Goal: Navigation & Orientation: Find specific page/section

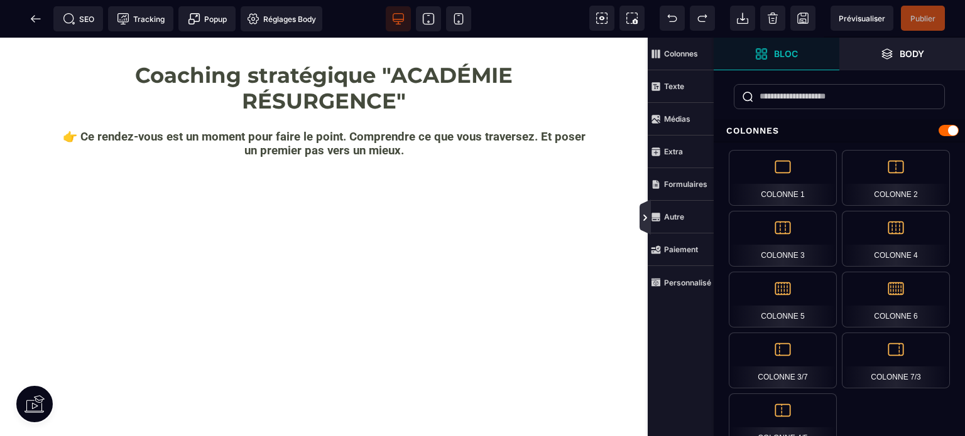
drag, startPoint x: 642, startPoint y: 219, endPoint x: 643, endPoint y: 180, distance: 38.3
click at [642, 219] on icon at bounding box center [645, 218] width 10 height 10
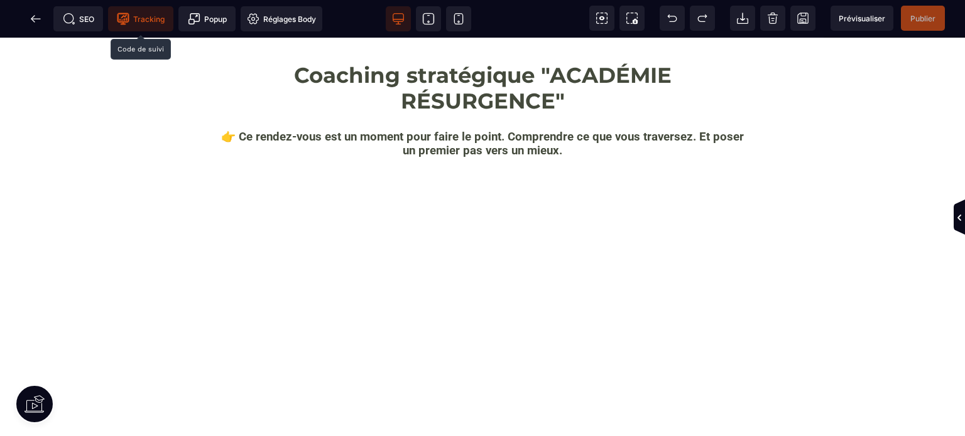
click at [148, 19] on span "Tracking" at bounding box center [141, 19] width 48 height 13
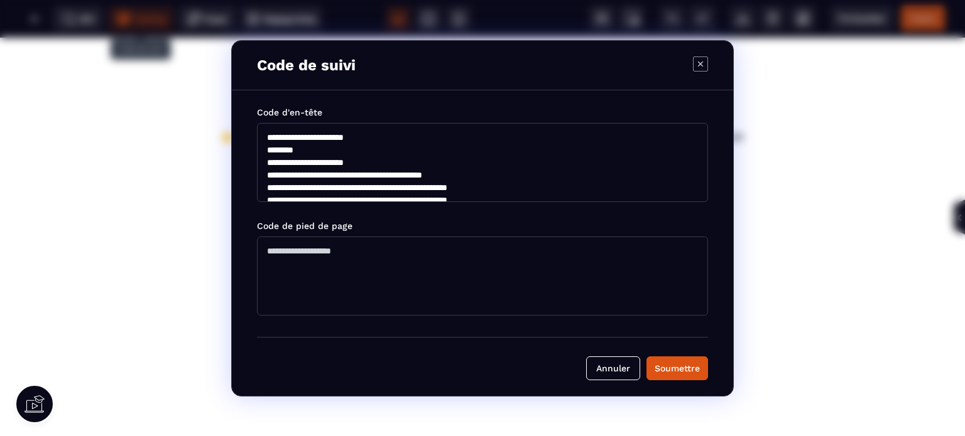
click at [708, 62] on div "Code de suivi" at bounding box center [482, 66] width 501 height 50
click at [698, 65] on icon "Modal window" at bounding box center [700, 63] width 5 height 5
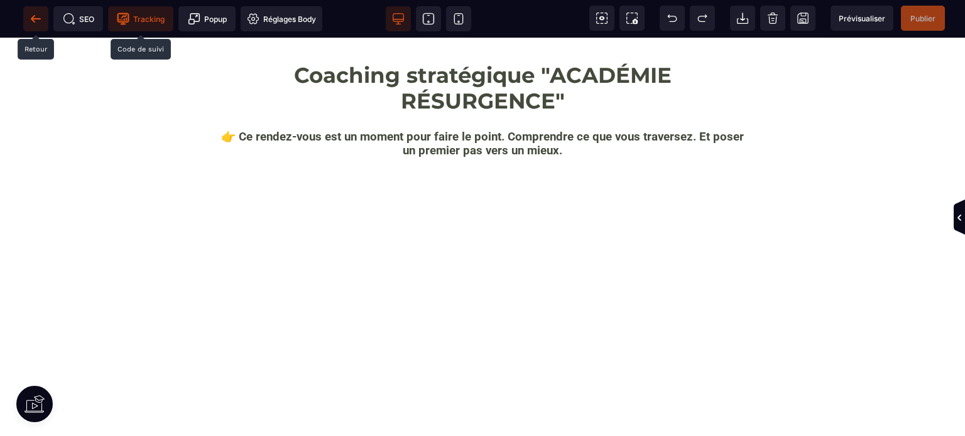
click at [41, 19] on icon at bounding box center [36, 19] width 13 height 13
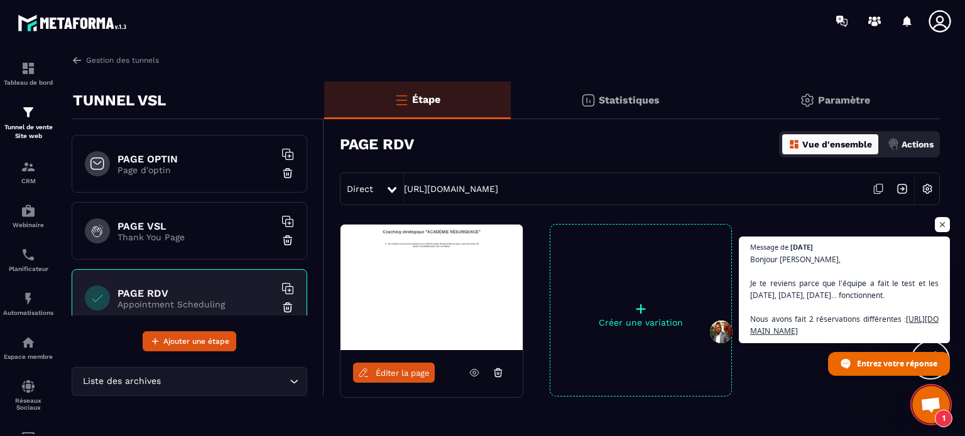
scroll to position [12077, 0]
click at [29, 65] on img at bounding box center [28, 68] width 15 height 15
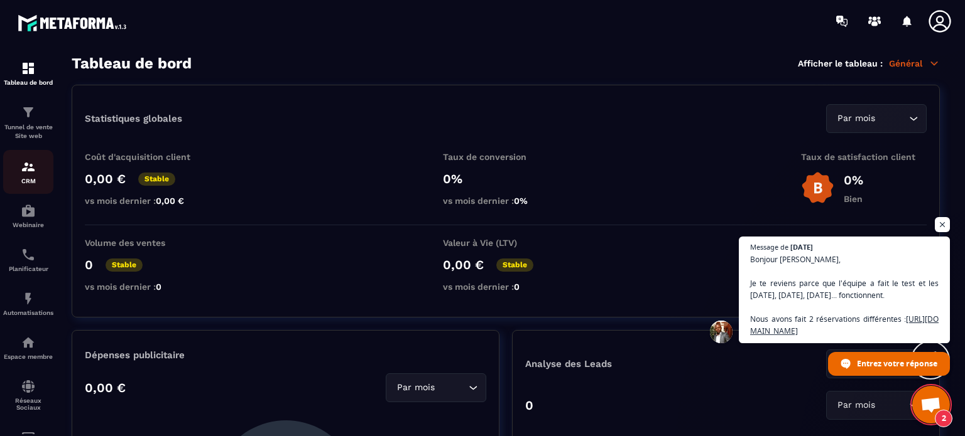
click at [28, 170] on img at bounding box center [28, 167] width 15 height 15
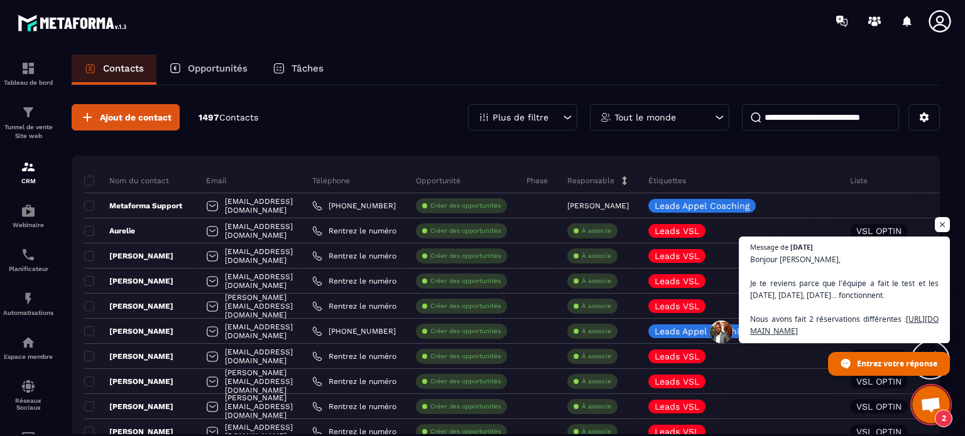
click at [303, 68] on p "Tâches" at bounding box center [307, 68] width 32 height 11
